Goal: Information Seeking & Learning: Learn about a topic

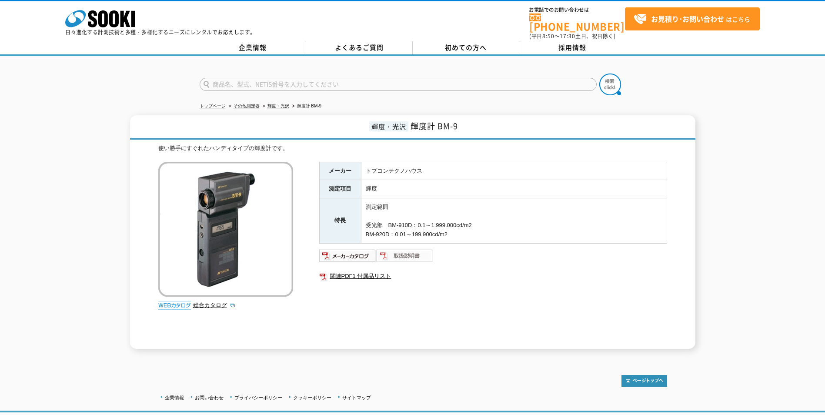
click at [387, 249] on img at bounding box center [404, 256] width 57 height 14
click at [83, 70] on div at bounding box center [412, 77] width 825 height 42
click at [284, 104] on link "輝度・光沢" at bounding box center [278, 106] width 22 height 5
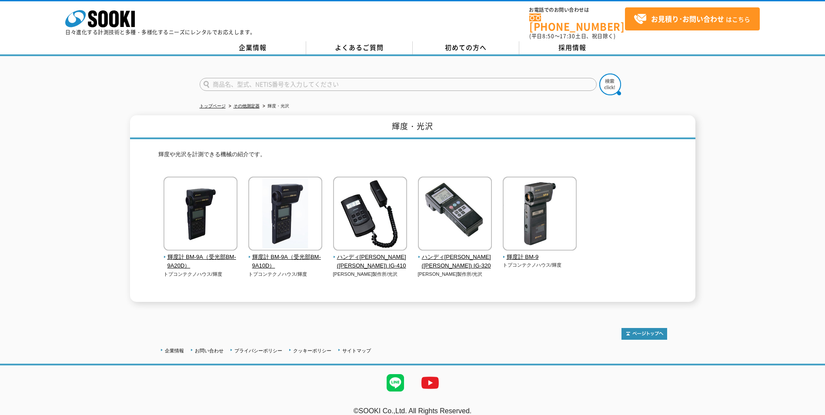
click at [100, 217] on div "輝度・光沢 輝度や光沢を計測できる機械の紹介です。 輝度計 BM-9A（受光部BM-9A20D） トプコンテクノハウス/輝度" at bounding box center [412, 208] width 825 height 187
click at [48, 217] on div "輝度・光沢 輝度や光沢を計測できる機械の紹介です。 輝度計 BM-9A（受光部BM-9A20D） トプコンテクノハウス/輝度" at bounding box center [412, 208] width 825 height 187
